Goal: Transaction & Acquisition: Purchase product/service

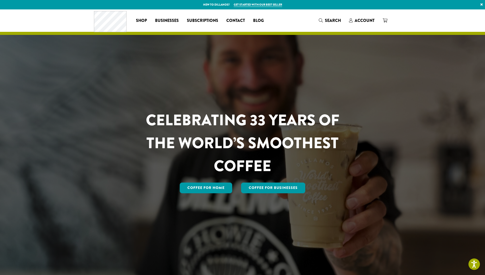
scroll to position [431, 0]
